Goal: Check status: Check status

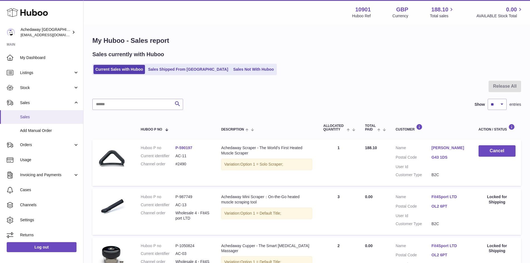
click at [56, 116] on span "Sales" at bounding box center [49, 116] width 59 height 5
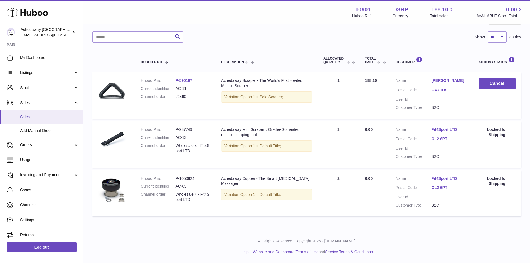
scroll to position [67, 0]
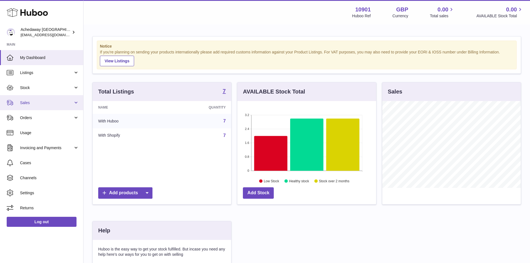
scroll to position [87, 139]
click at [23, 104] on span "Sales" at bounding box center [46, 102] width 53 height 5
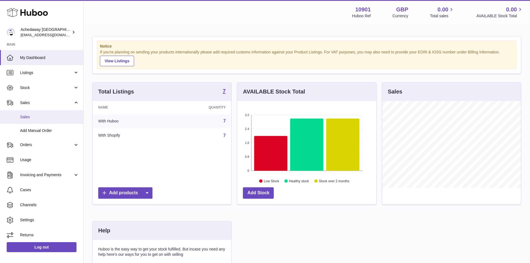
click at [29, 117] on span "Sales" at bounding box center [49, 116] width 59 height 5
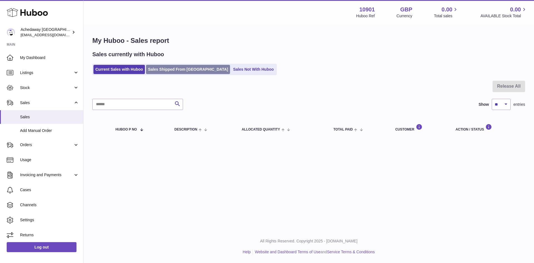
click at [166, 68] on link "Sales Shipped From [GEOGRAPHIC_DATA]" at bounding box center [188, 69] width 84 height 9
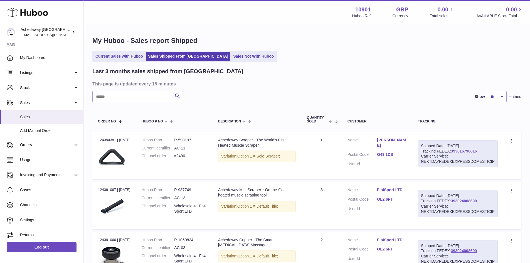
click at [468, 201] on link "393024008699" at bounding box center [464, 201] width 26 height 4
click at [112, 54] on link "Current Sales with Huboo" at bounding box center [119, 56] width 51 height 9
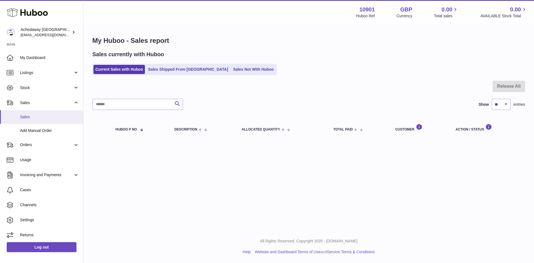
click at [38, 117] on span "Sales" at bounding box center [49, 116] width 59 height 5
